Goal: Transaction & Acquisition: Purchase product/service

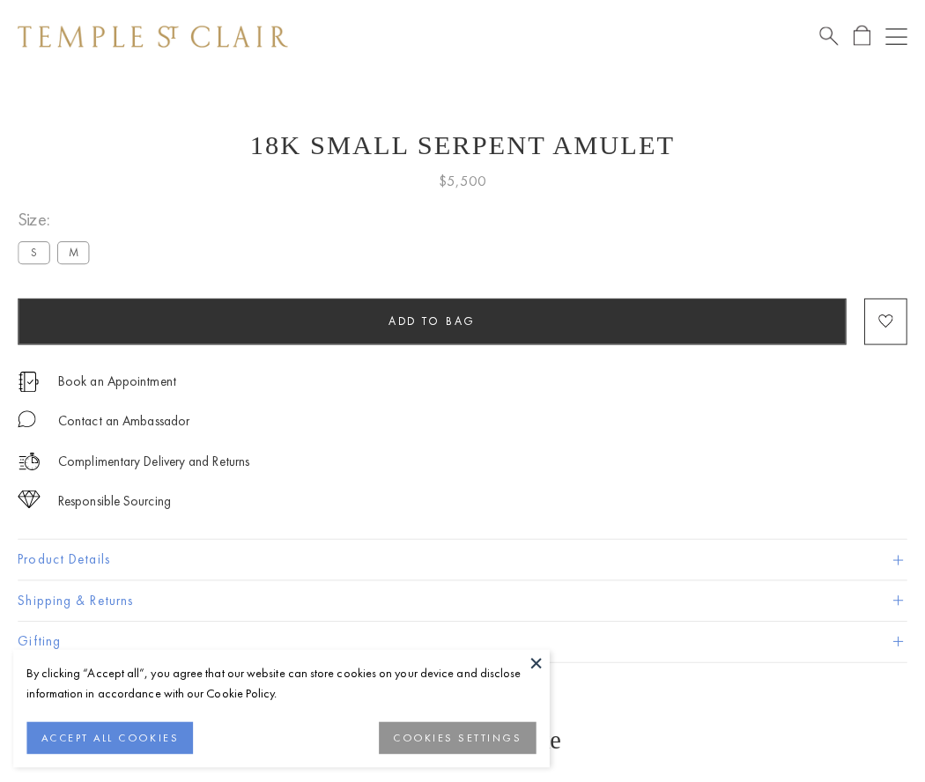
scroll to position [70, 0]
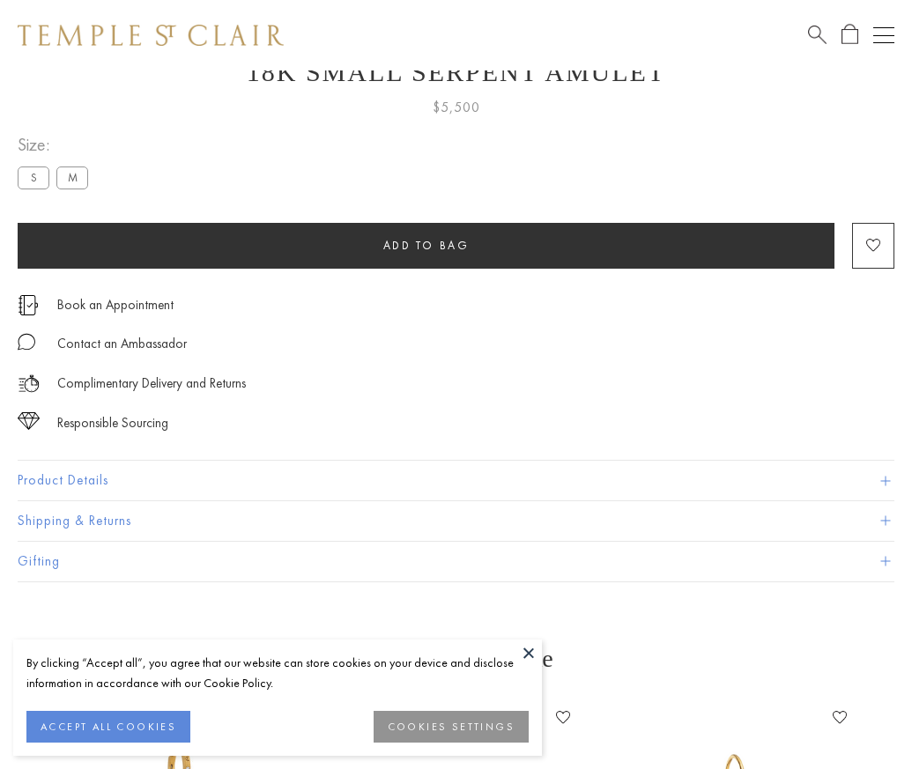
click at [425, 245] on span "Add to bag" at bounding box center [426, 245] width 86 height 15
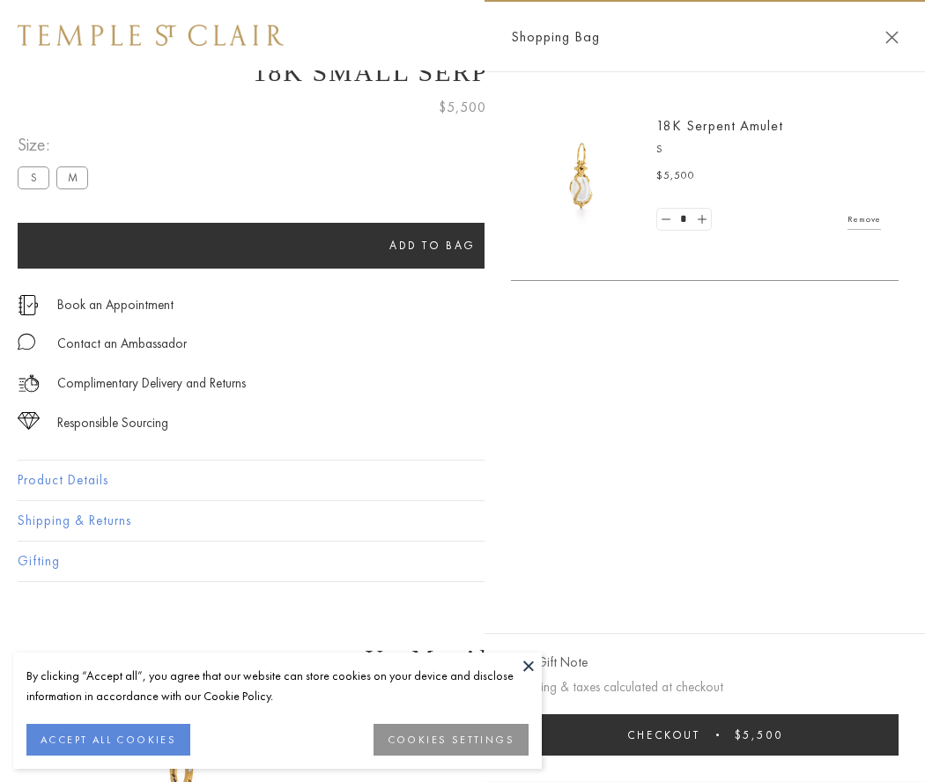
click at [719, 735] on span "submit" at bounding box center [717, 735] width 3 height 3
